Goal: Information Seeking & Learning: Learn about a topic

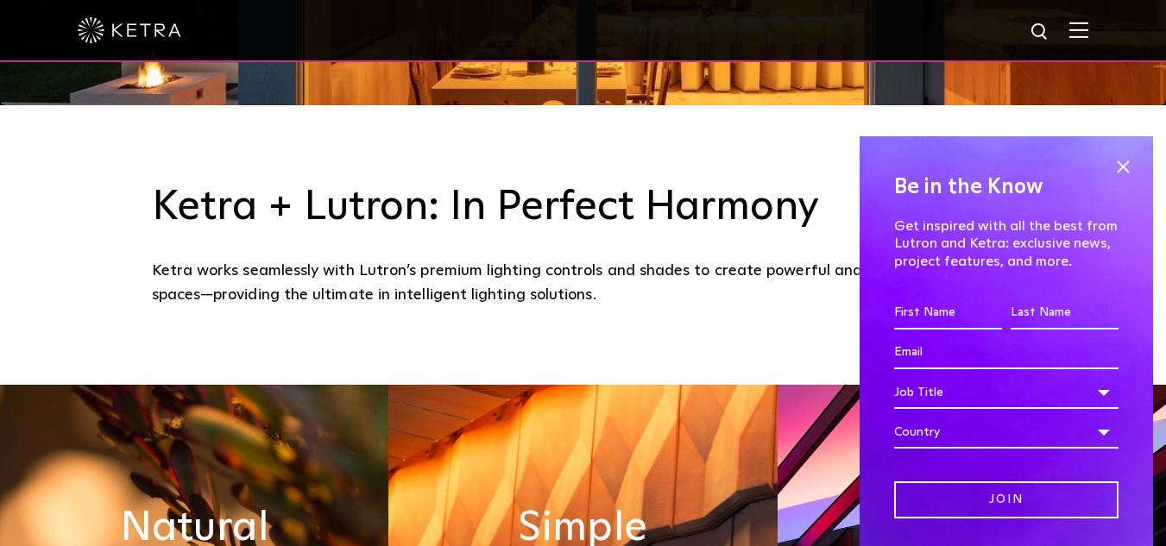
scroll to position [455, 0]
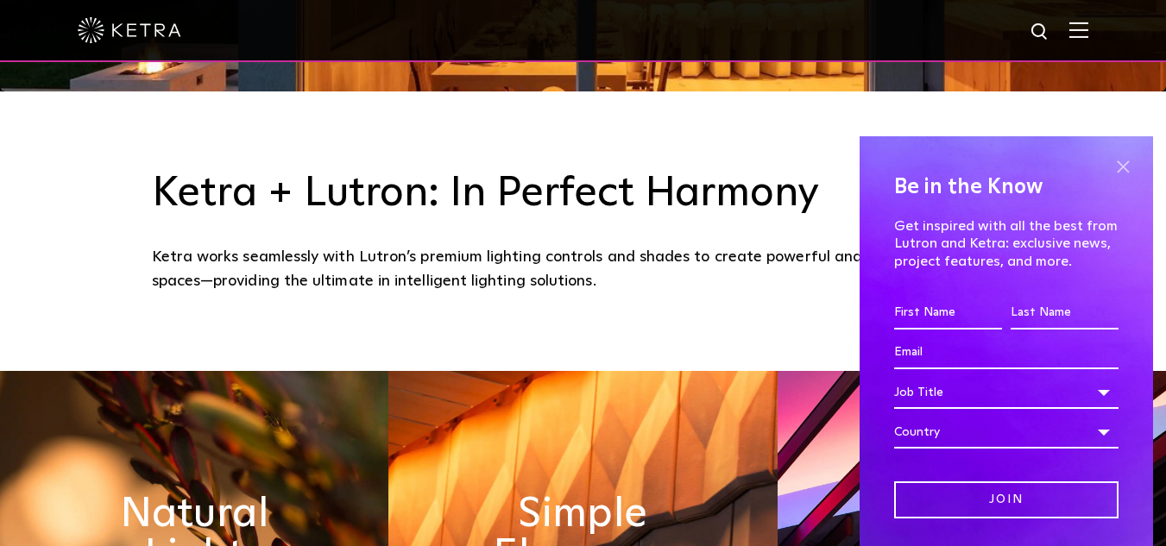
click at [1116, 166] on span at bounding box center [1123, 167] width 26 height 26
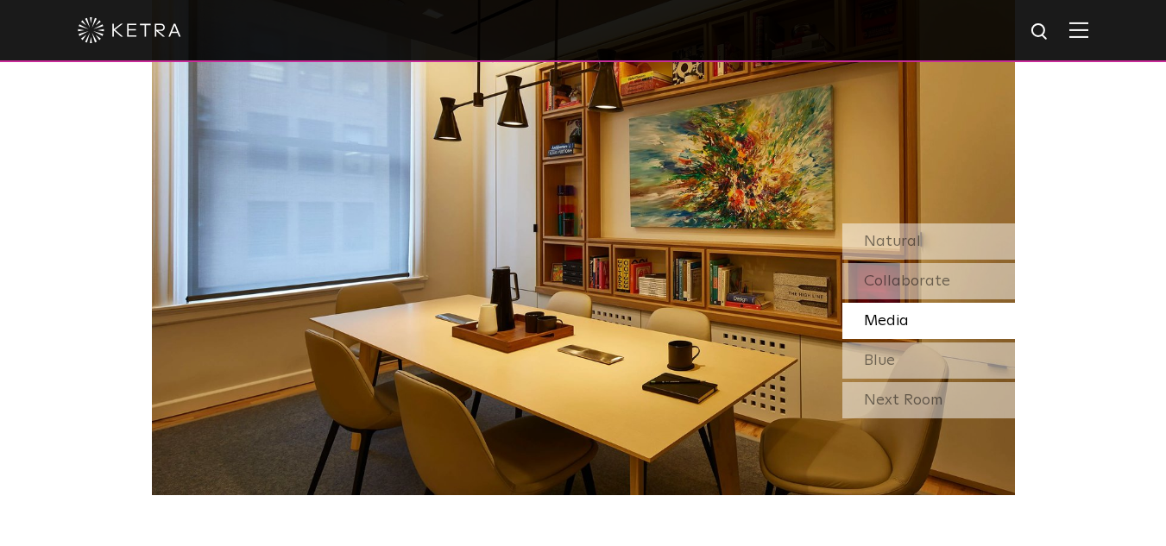
scroll to position [1385, 0]
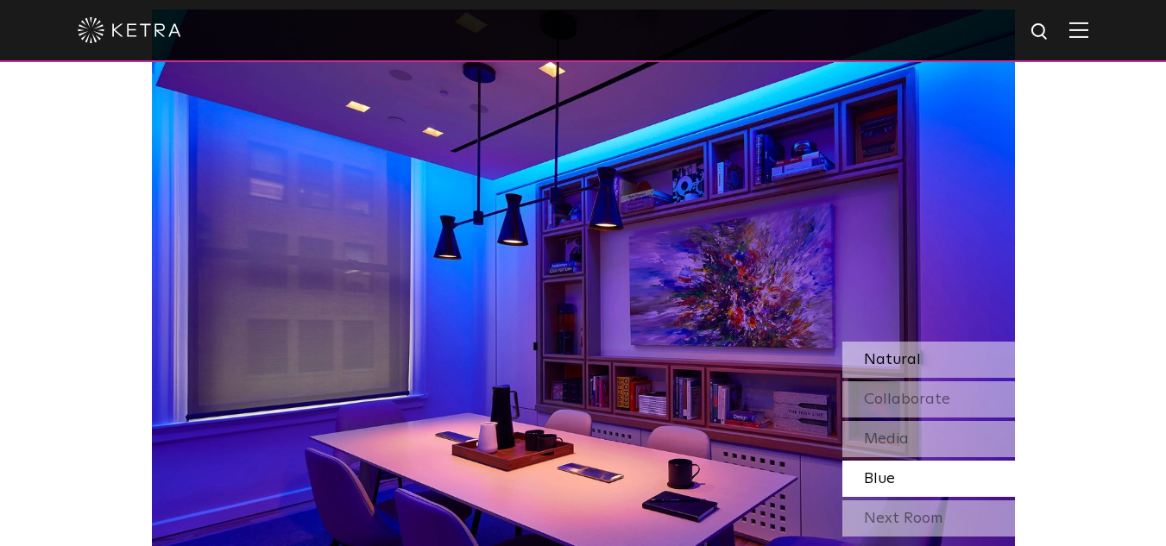
click at [897, 368] on span "Natural" at bounding box center [892, 360] width 57 height 16
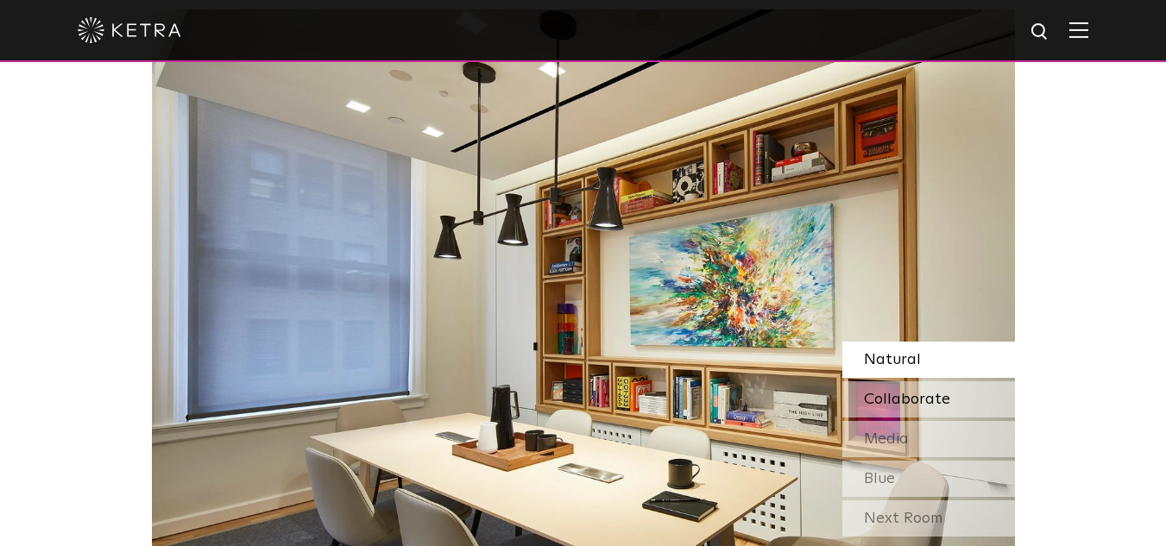
click at [886, 405] on span "Collaborate" at bounding box center [907, 400] width 86 height 16
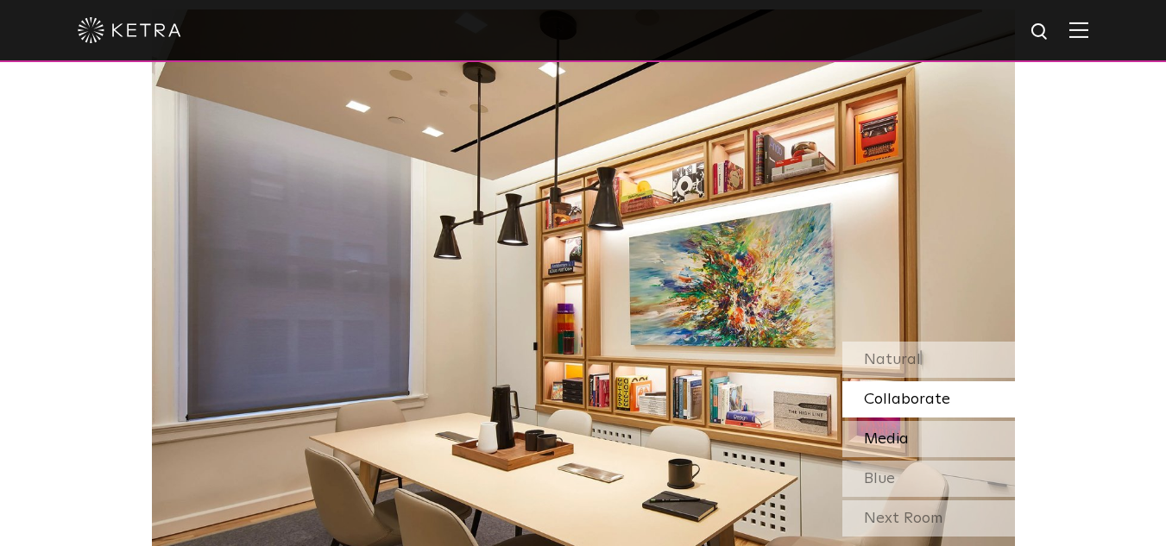
click at [890, 436] on span "Media" at bounding box center [886, 439] width 45 height 16
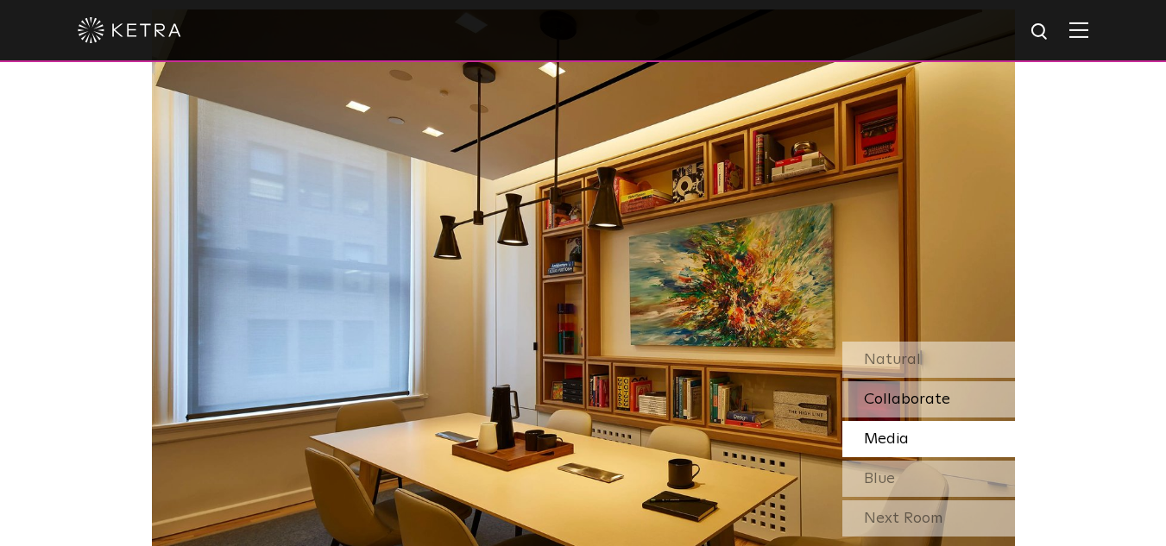
click at [888, 407] on span "Collaborate" at bounding box center [907, 400] width 86 height 16
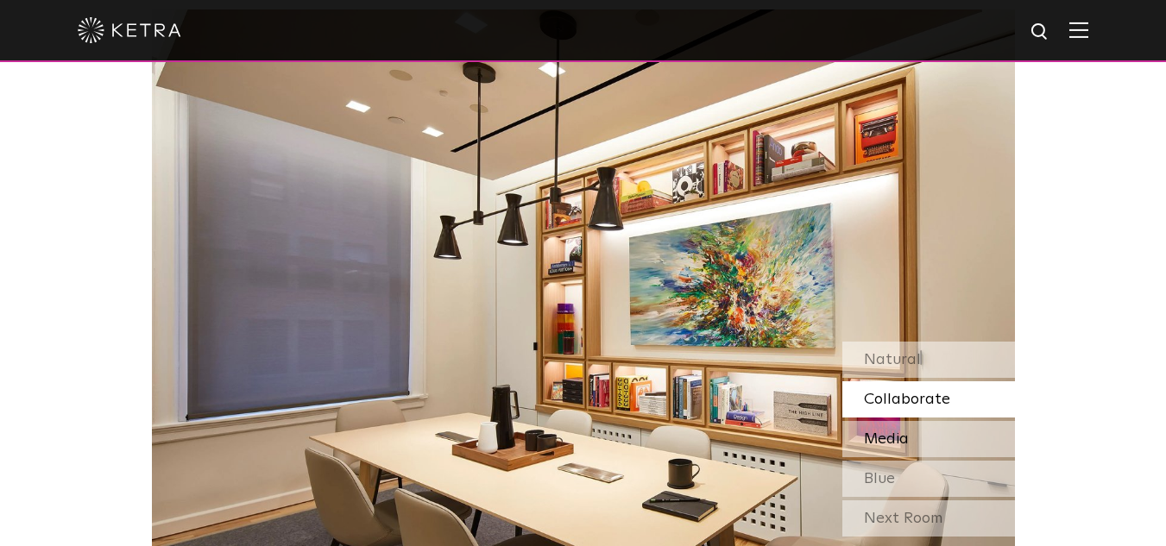
click at [888, 443] on span "Media" at bounding box center [886, 439] width 45 height 16
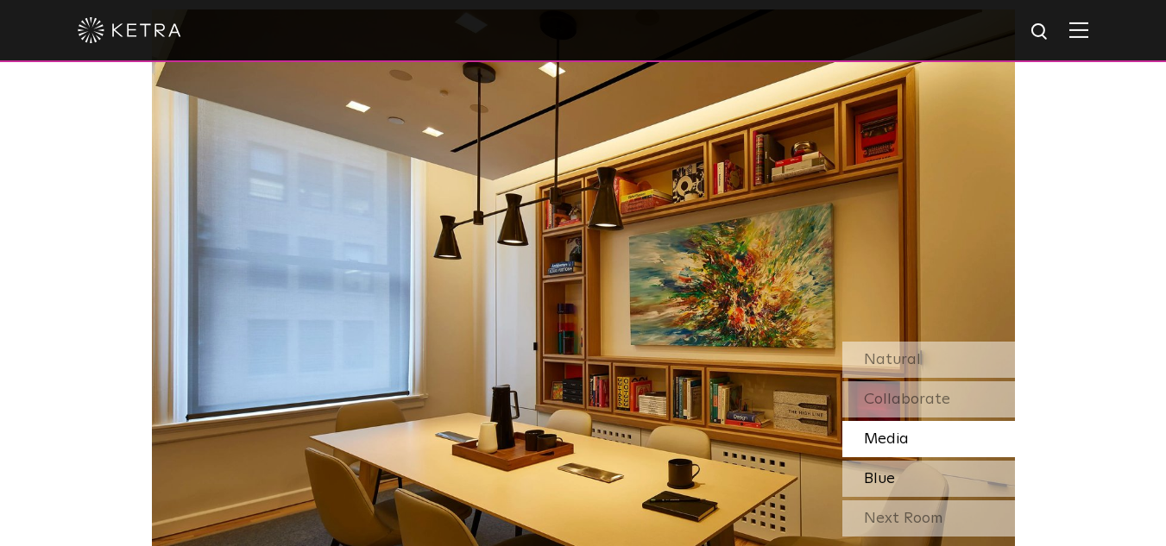
click at [884, 480] on span "Blue" at bounding box center [879, 479] width 31 height 16
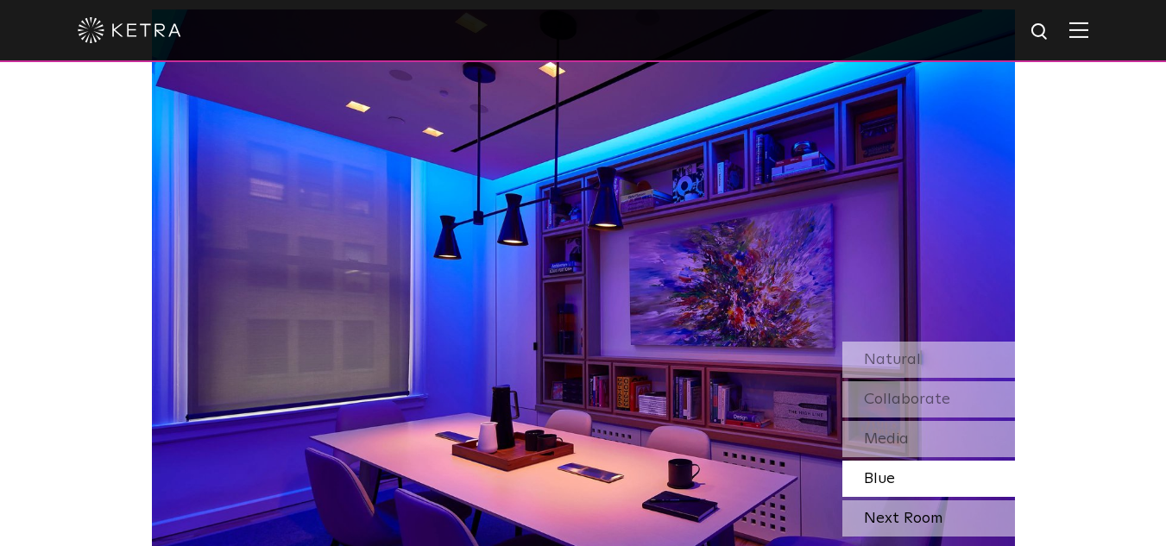
click at [877, 521] on div "Next Room" at bounding box center [928, 518] width 173 height 36
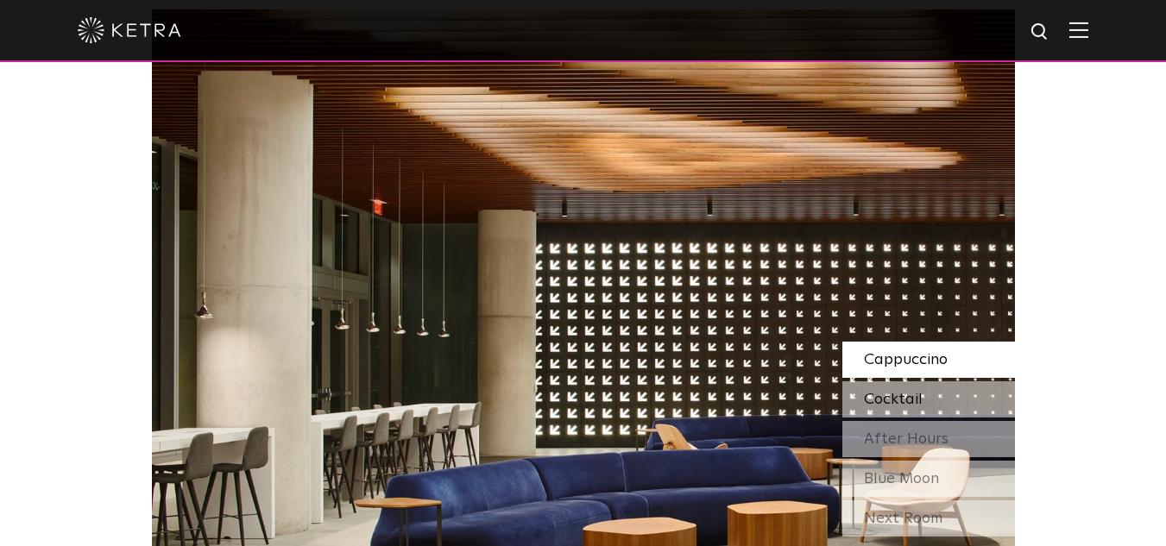
click at [890, 396] on span "Cocktail" at bounding box center [893, 400] width 59 height 16
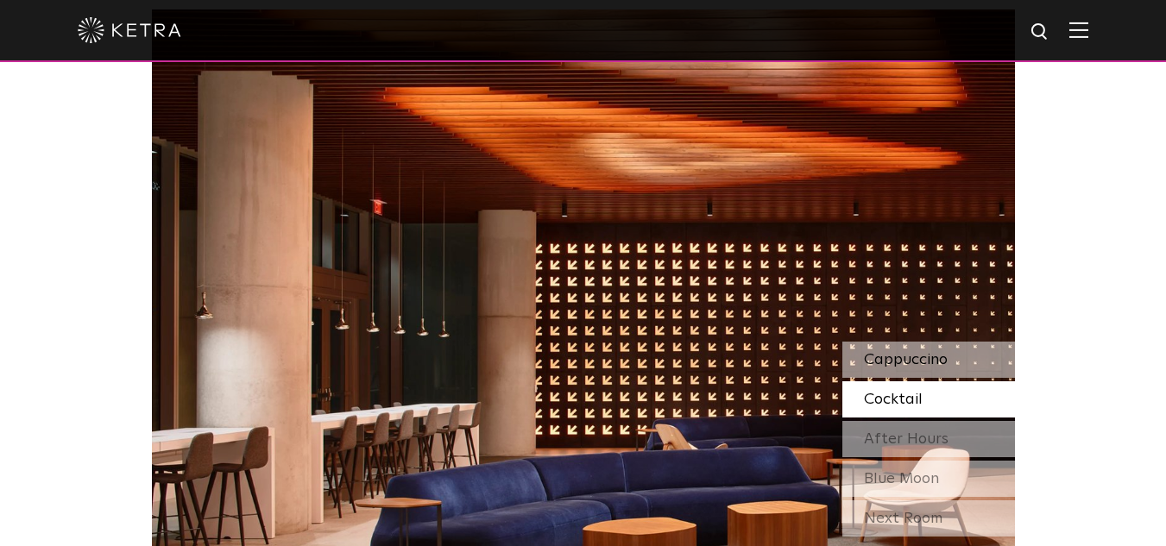
click at [889, 359] on span "Cappuccino" at bounding box center [906, 360] width 84 height 16
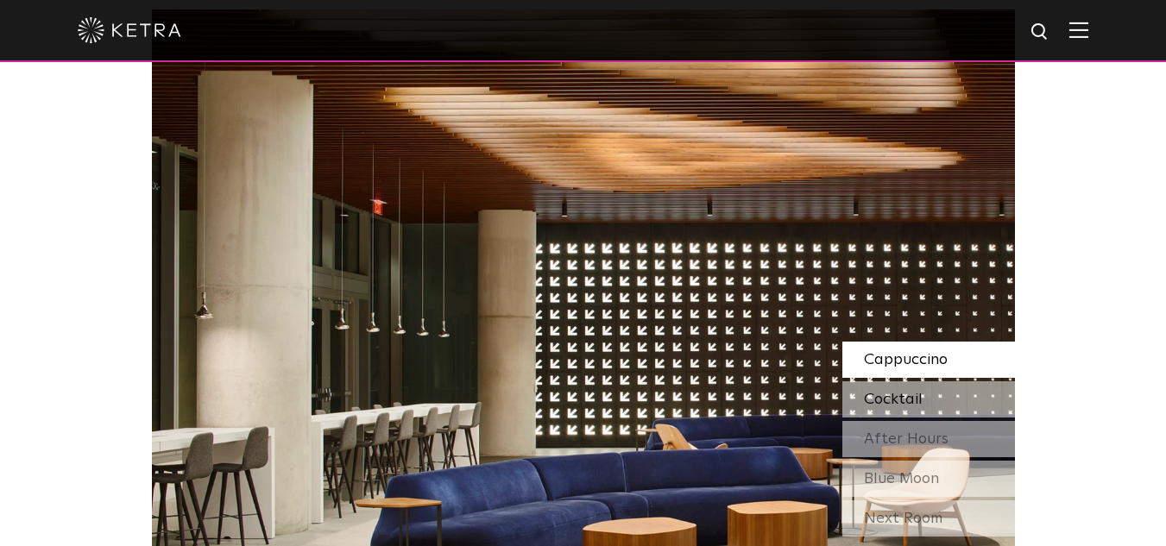
click at [875, 398] on span "Cocktail" at bounding box center [893, 400] width 59 height 16
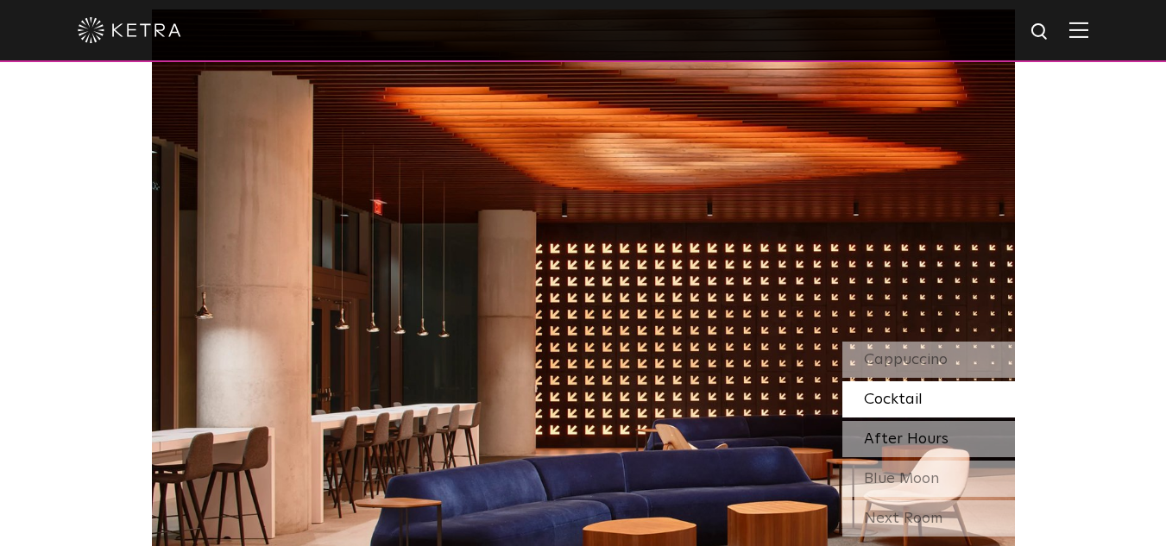
click at [888, 434] on span "After Hours" at bounding box center [906, 439] width 85 height 16
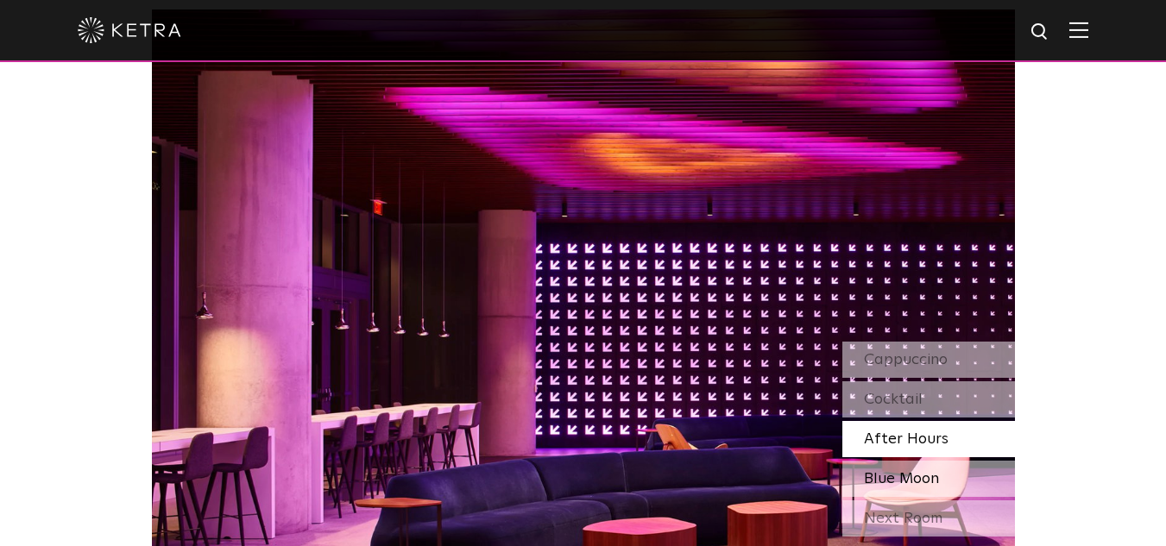
click at [873, 475] on span "Blue Moon" at bounding box center [901, 479] width 75 height 16
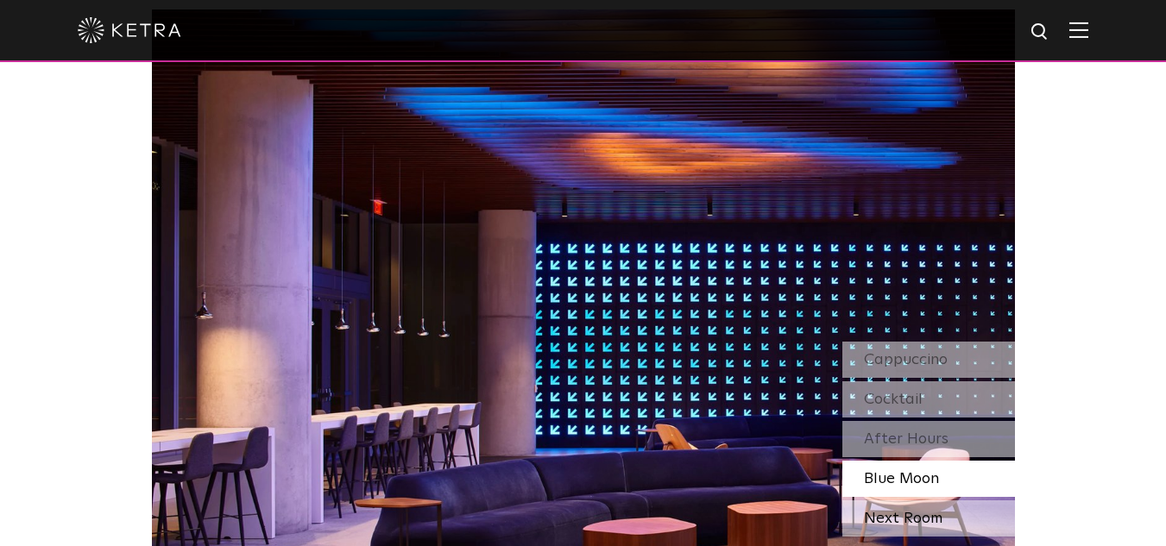
click at [868, 520] on div "Next Room" at bounding box center [928, 518] width 173 height 36
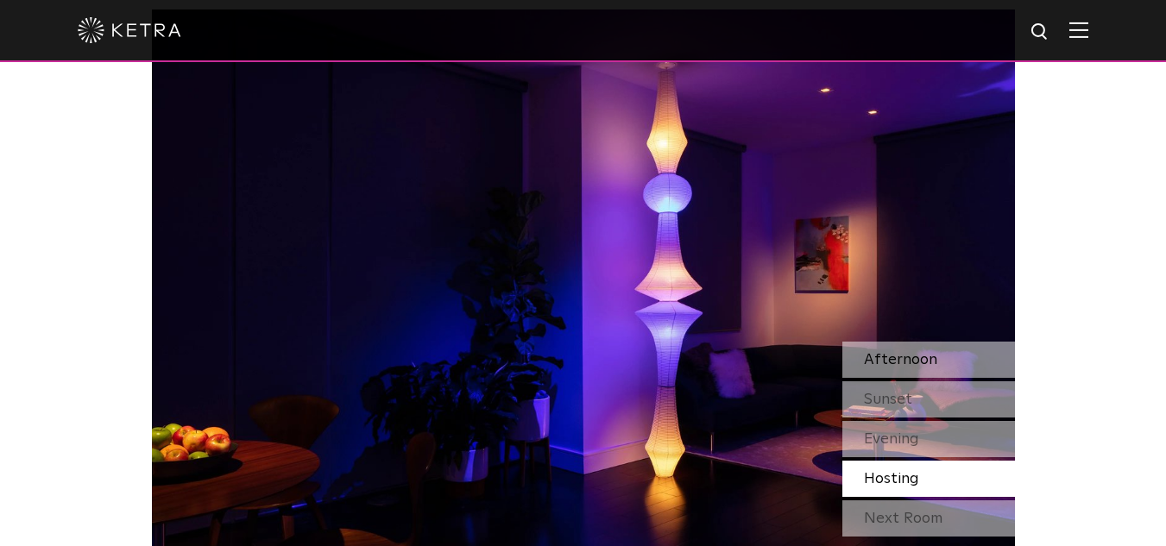
click at [878, 365] on span "Afternoon" at bounding box center [900, 360] width 73 height 16
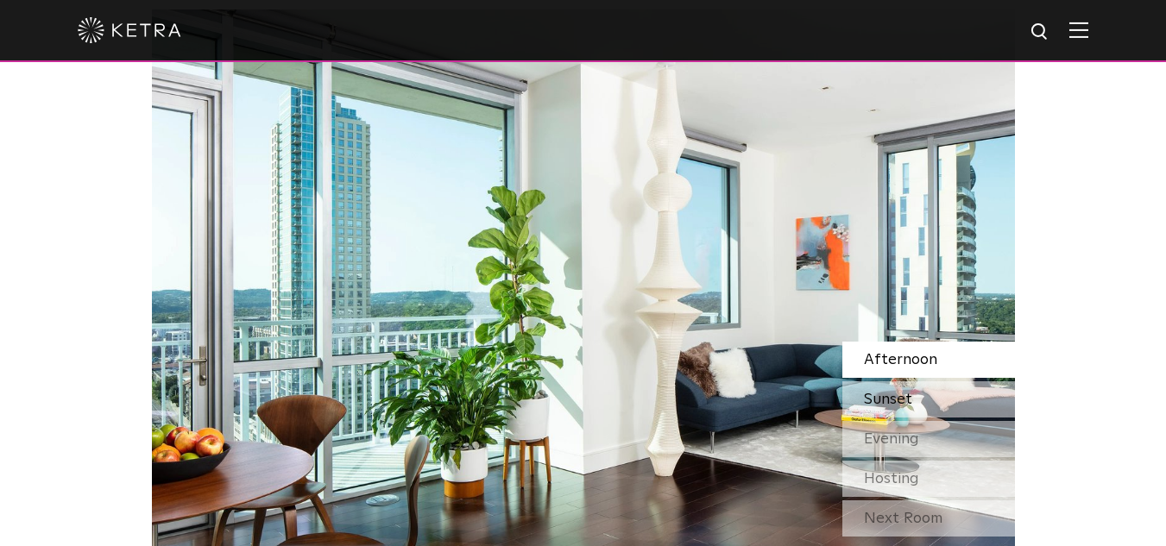
click at [871, 404] on span "Sunset" at bounding box center [888, 400] width 48 height 16
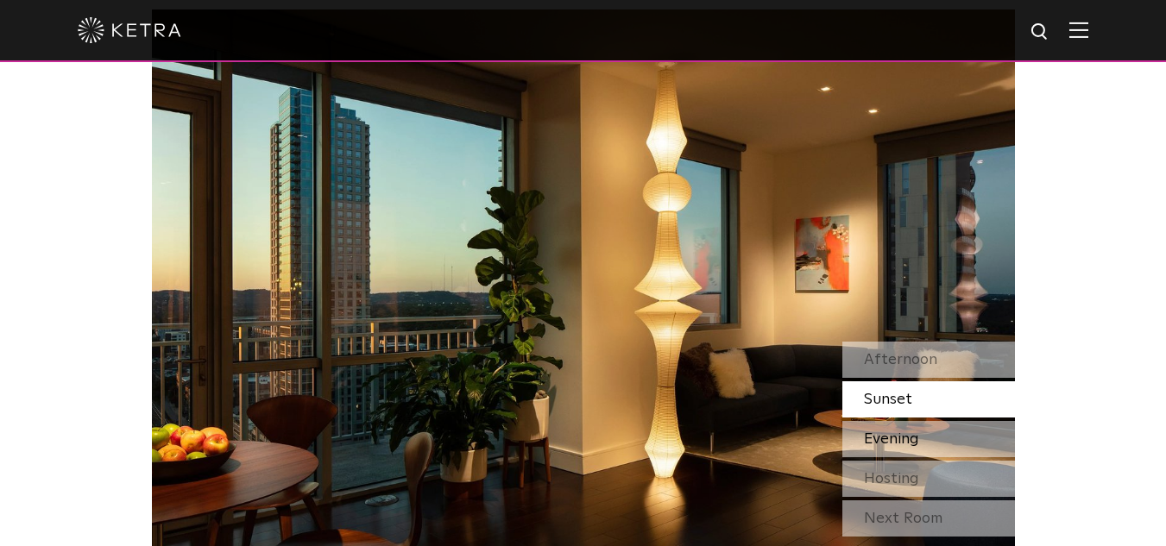
click at [871, 437] on span "Evening" at bounding box center [891, 439] width 55 height 16
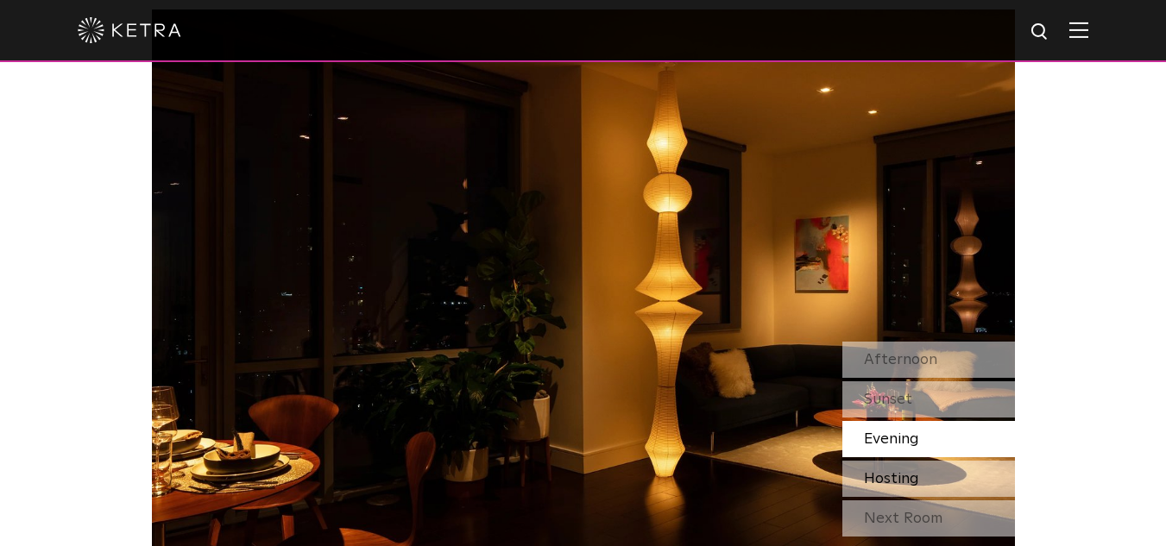
click at [865, 474] on span "Hosting" at bounding box center [891, 479] width 55 height 16
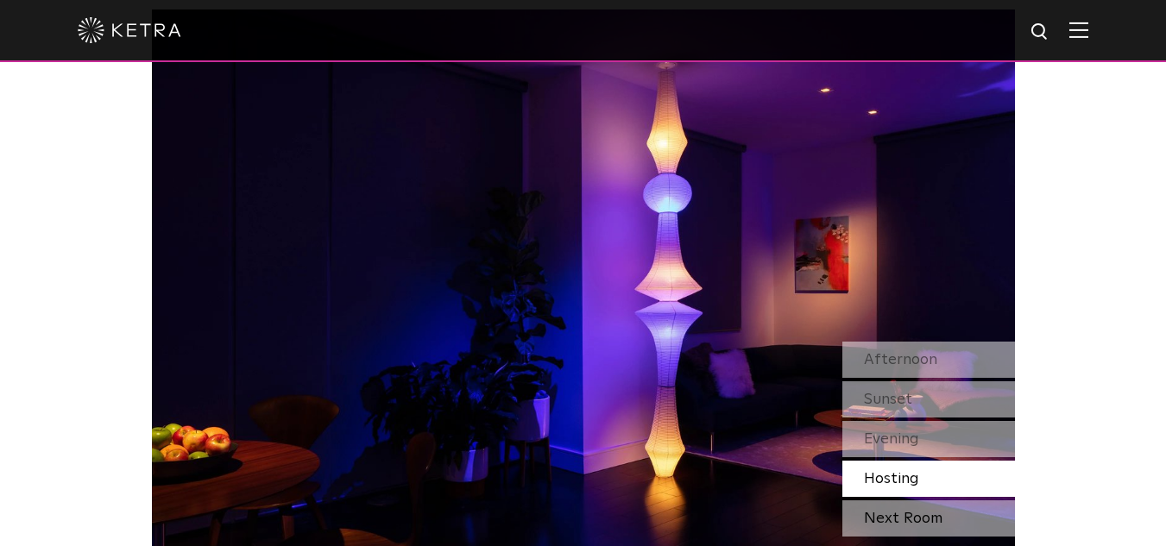
click at [889, 517] on div "Next Room" at bounding box center [928, 518] width 173 height 36
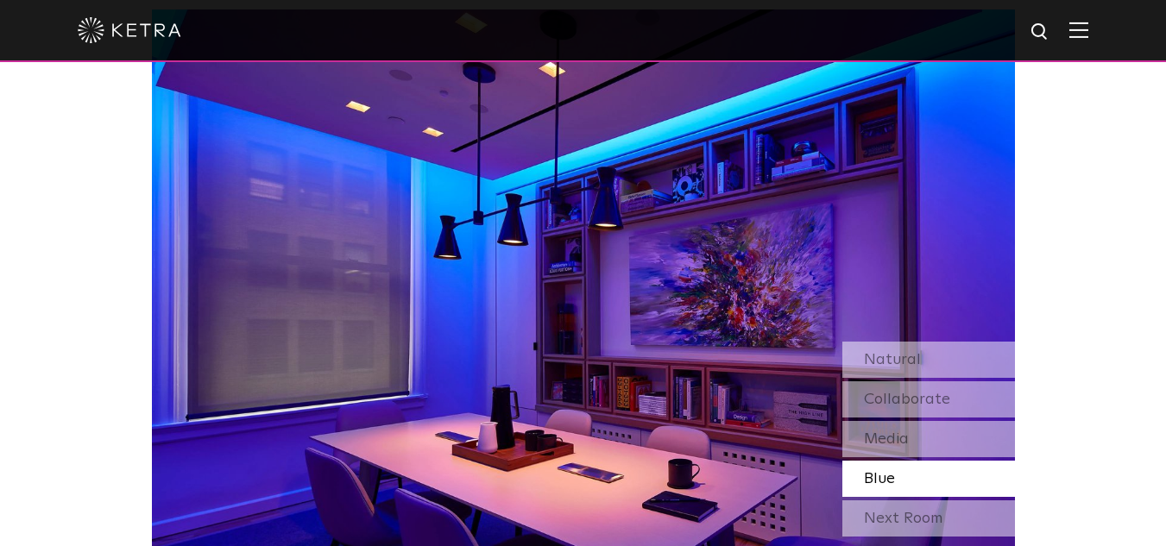
click at [889, 517] on div "Next Room" at bounding box center [928, 518] width 173 height 36
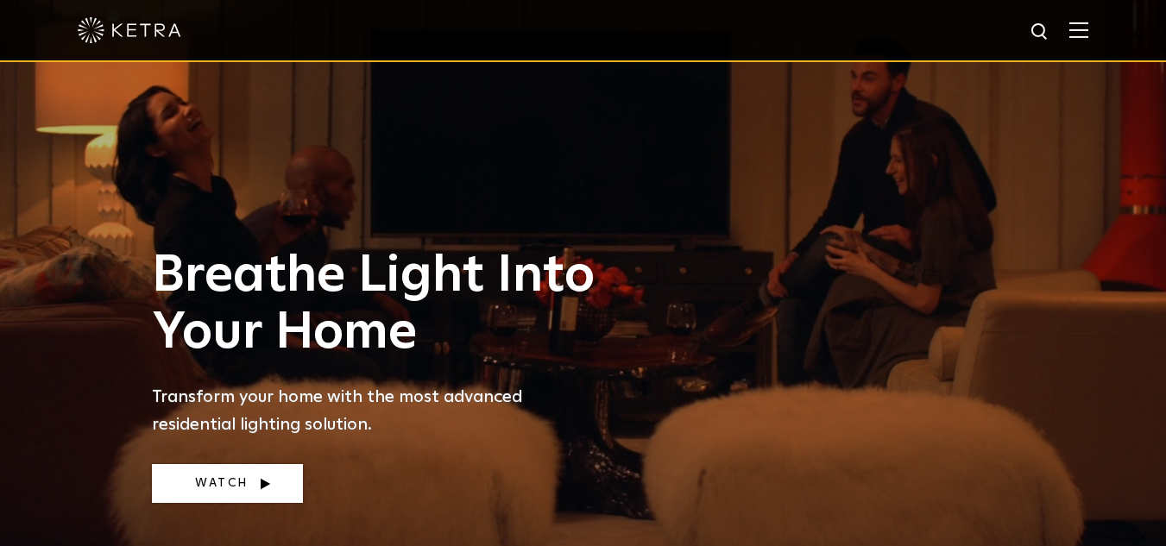
click at [200, 492] on link "Watch" at bounding box center [227, 483] width 151 height 39
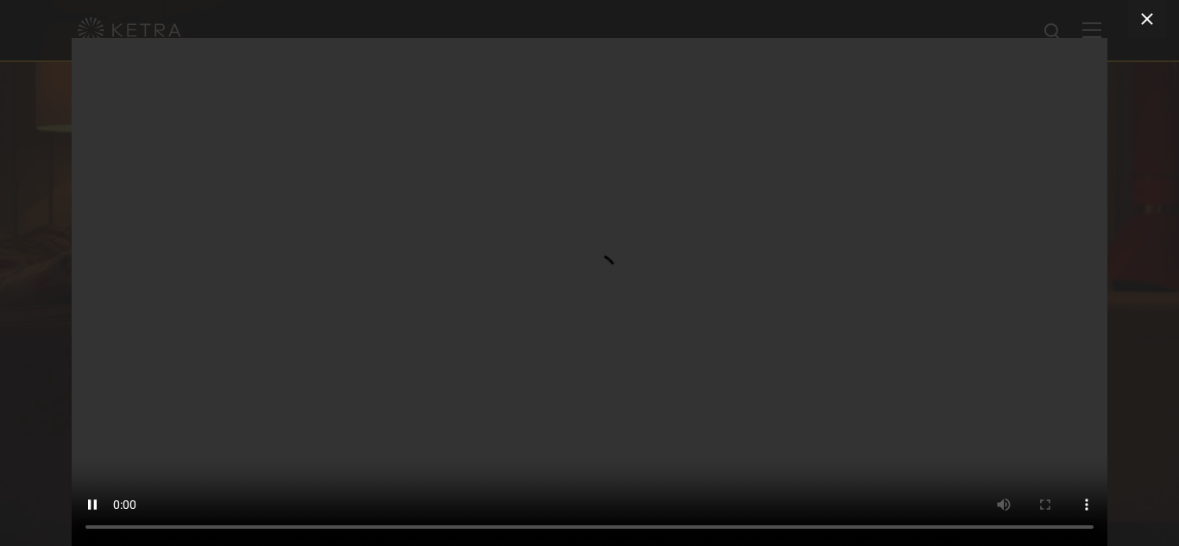
click at [1142, 22] on icon at bounding box center [1146, 19] width 21 height 21
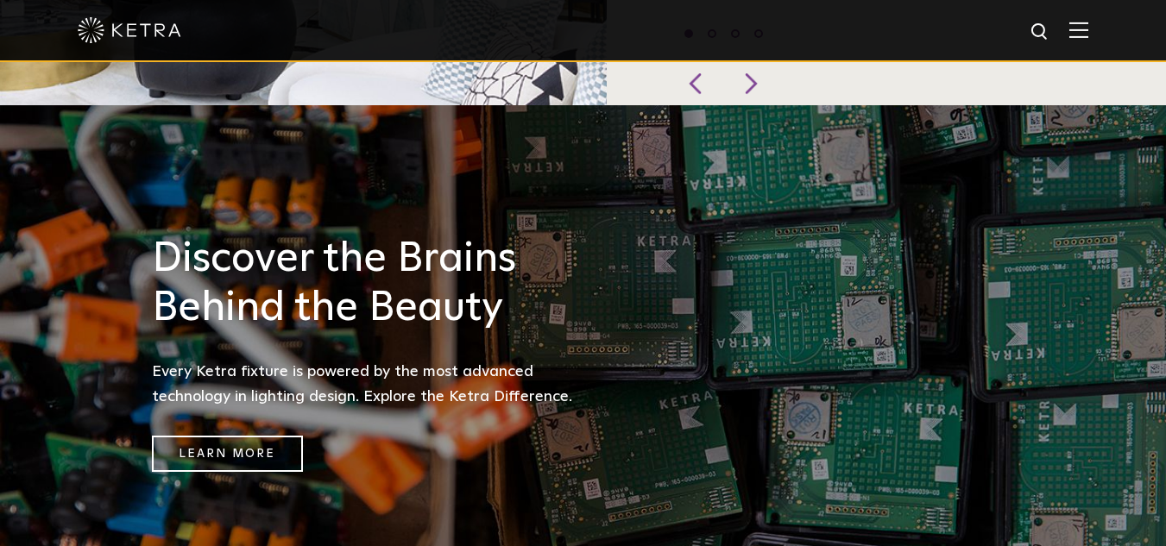
scroll to position [1034, 0]
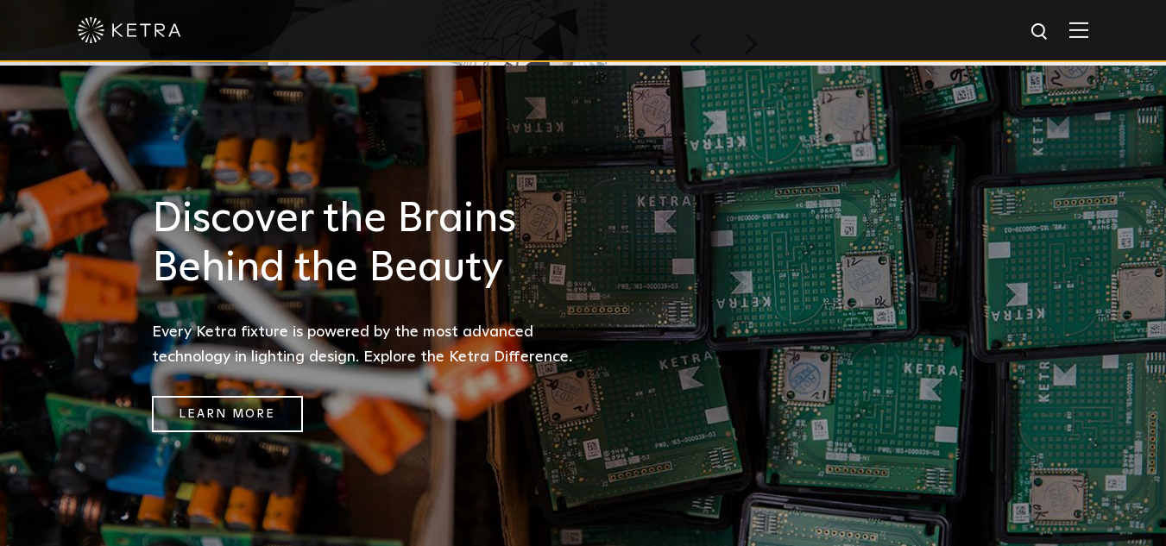
click at [144, 413] on div "Discover the Brains Behind the Beauty Every Ketra fixture is powered by the mos…" at bounding box center [583, 314] width 897 height 497
click at [228, 396] on link "Learn More" at bounding box center [227, 414] width 151 height 37
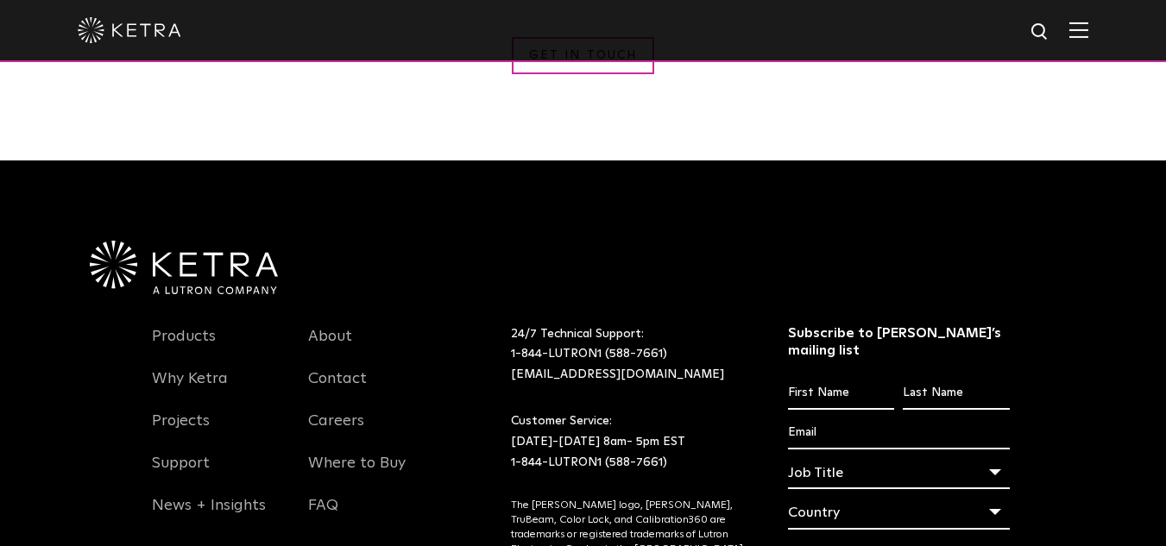
scroll to position [3139, 0]
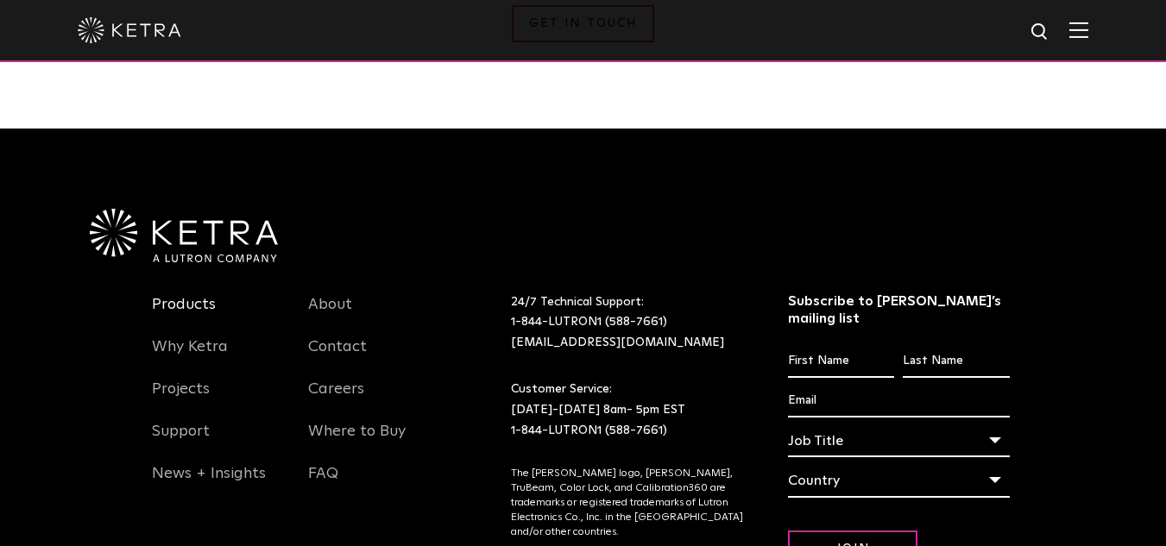
click at [188, 295] on link "Products" at bounding box center [184, 315] width 64 height 40
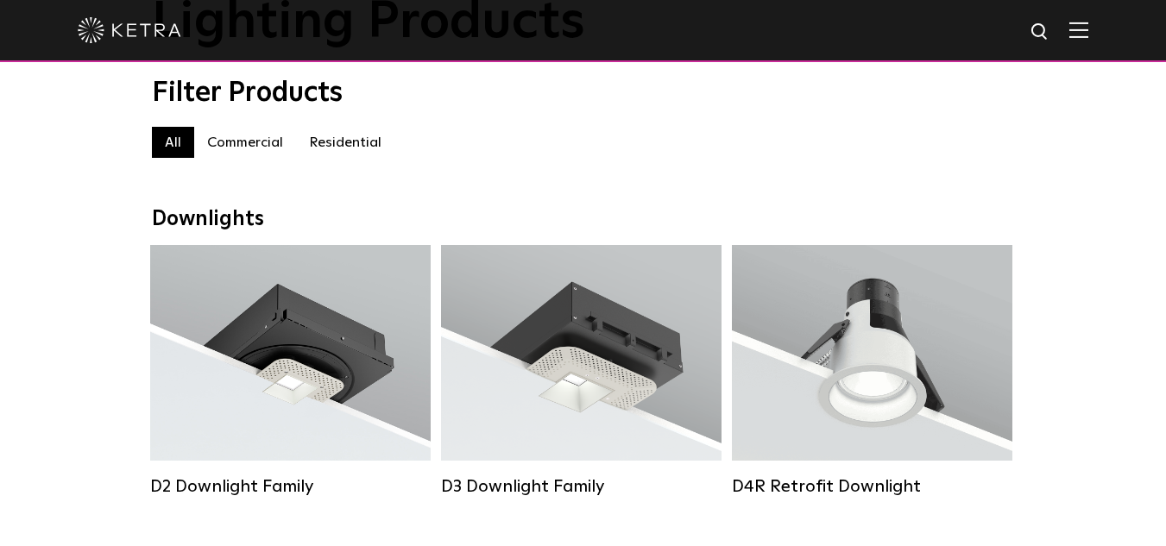
scroll to position [141, 0]
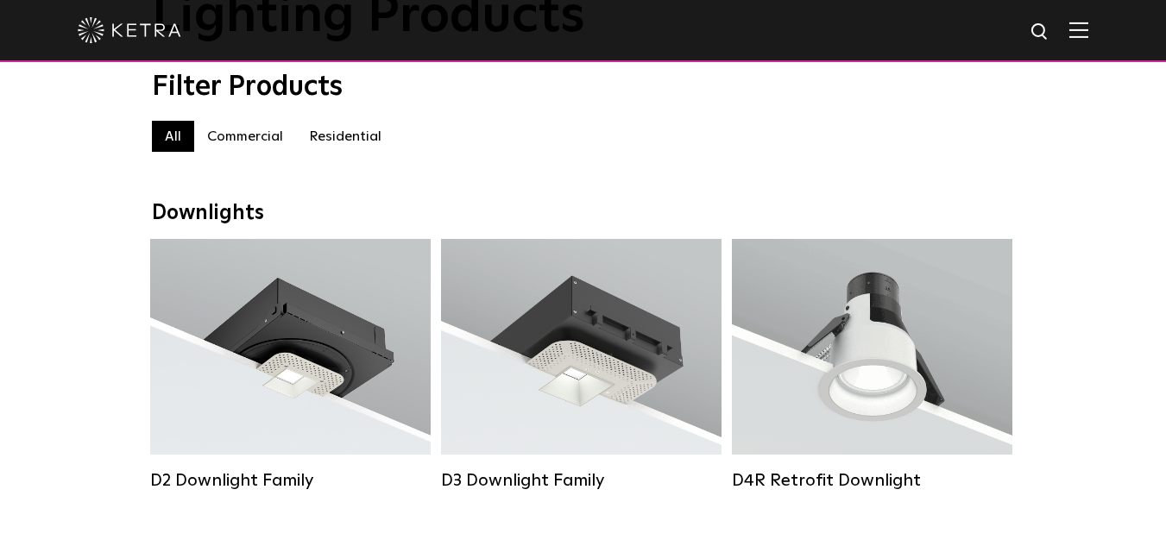
click at [362, 138] on label "Residential" at bounding box center [345, 136] width 98 height 31
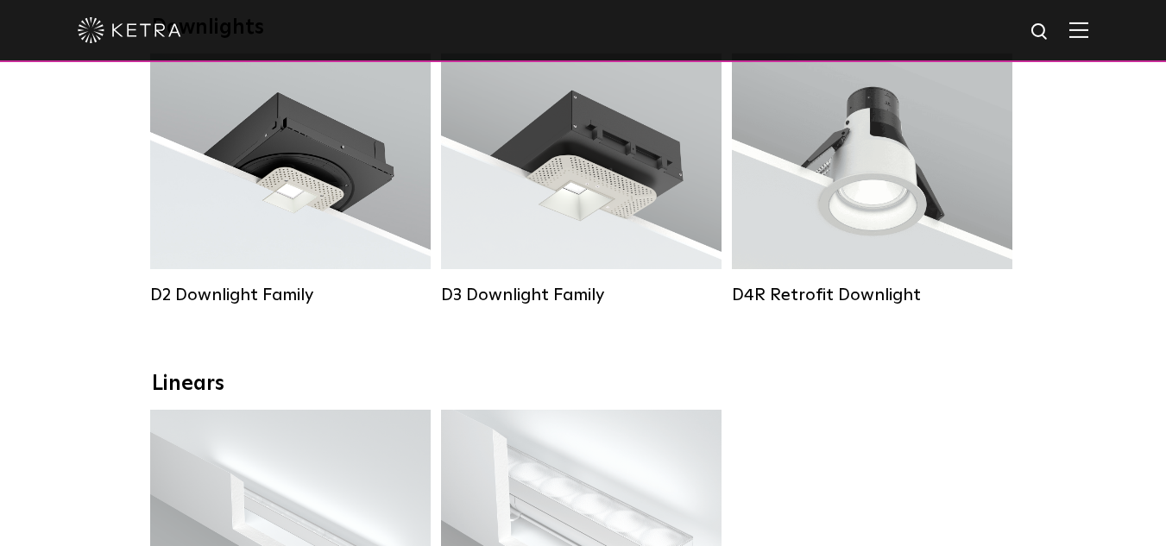
scroll to position [350, 0]
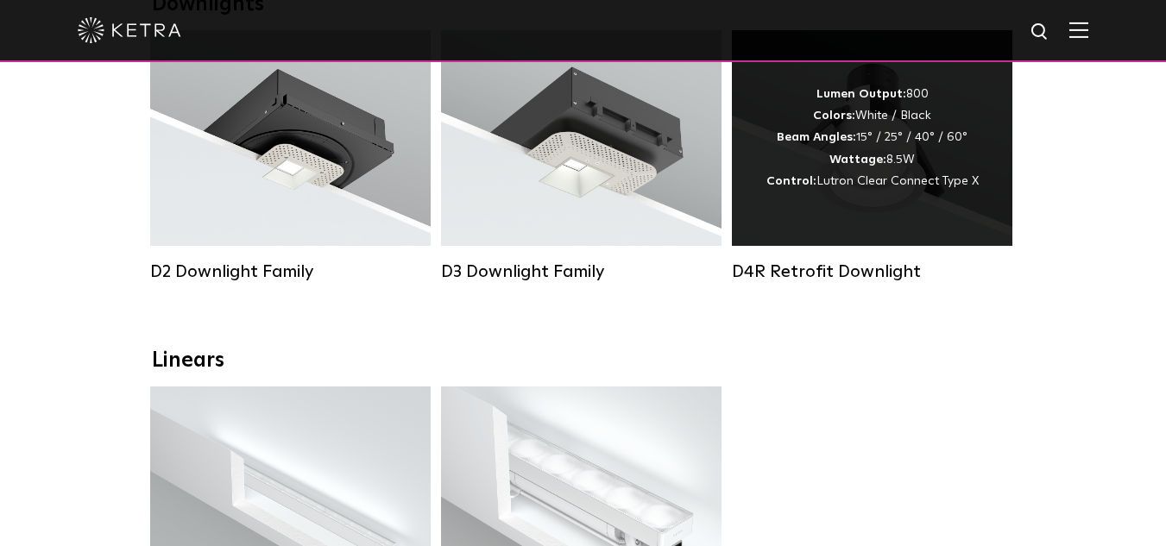
click at [843, 187] on span "Lutron Clear Connect Type X" at bounding box center [897, 181] width 162 height 12
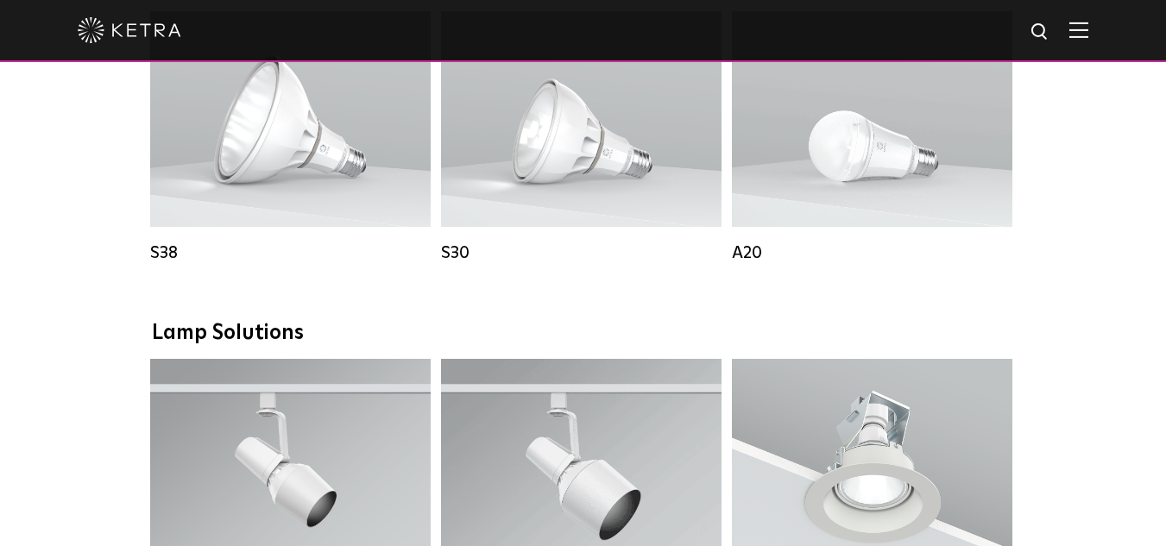
scroll to position [1047, 0]
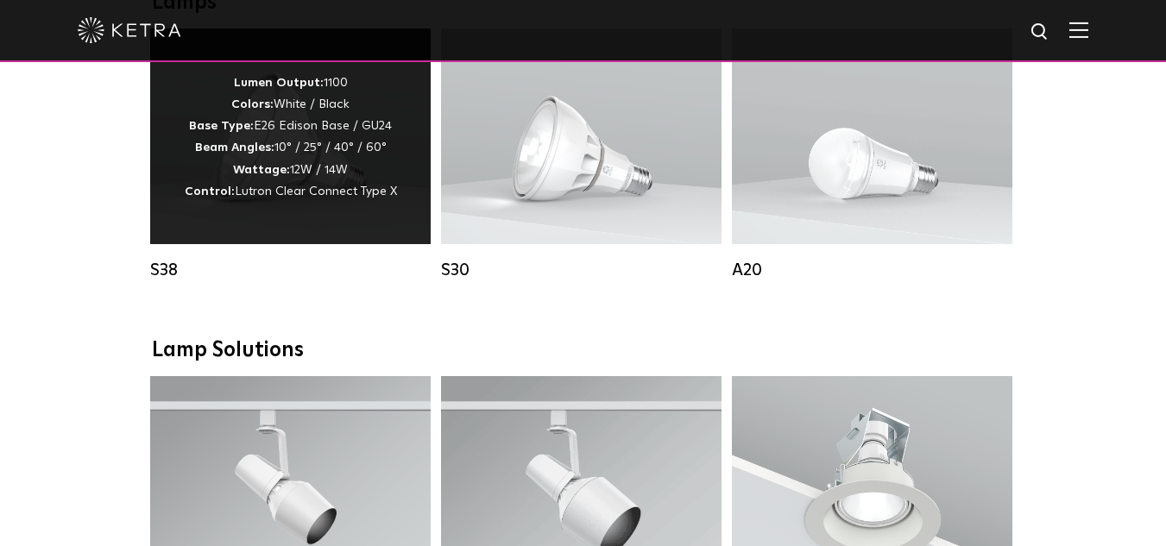
click at [349, 244] on div "Lumen Output: 1100 Colors: White / Black Base Type: E26 Edison Base / GU24 Beam…" at bounding box center [290, 136] width 280 height 216
